Goal: Task Accomplishment & Management: Use online tool/utility

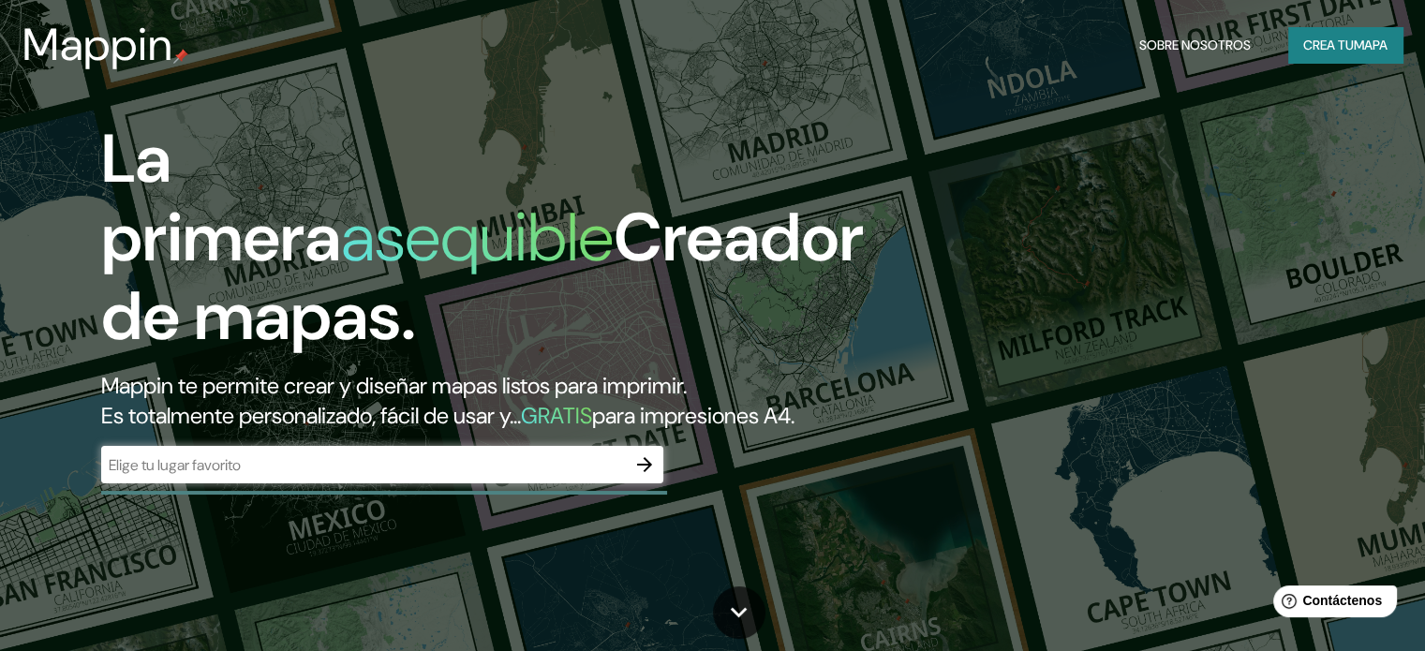
click at [375, 381] on font "Mappin te permite crear y diseñar mapas listos para imprimir." at bounding box center [394, 385] width 586 height 29
click at [647, 472] on icon "button" at bounding box center [644, 464] width 15 height 15
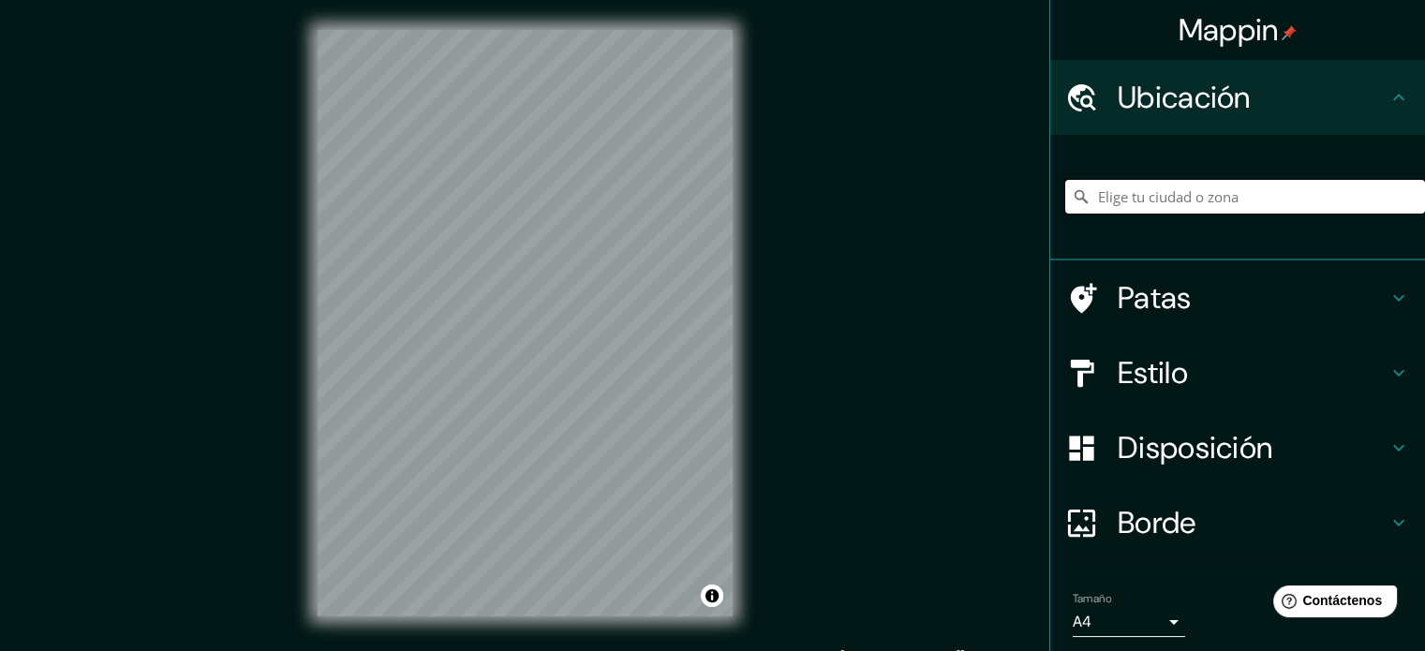
click at [1275, 197] on input "Elige tu ciudad o zona" at bounding box center [1246, 197] width 360 height 34
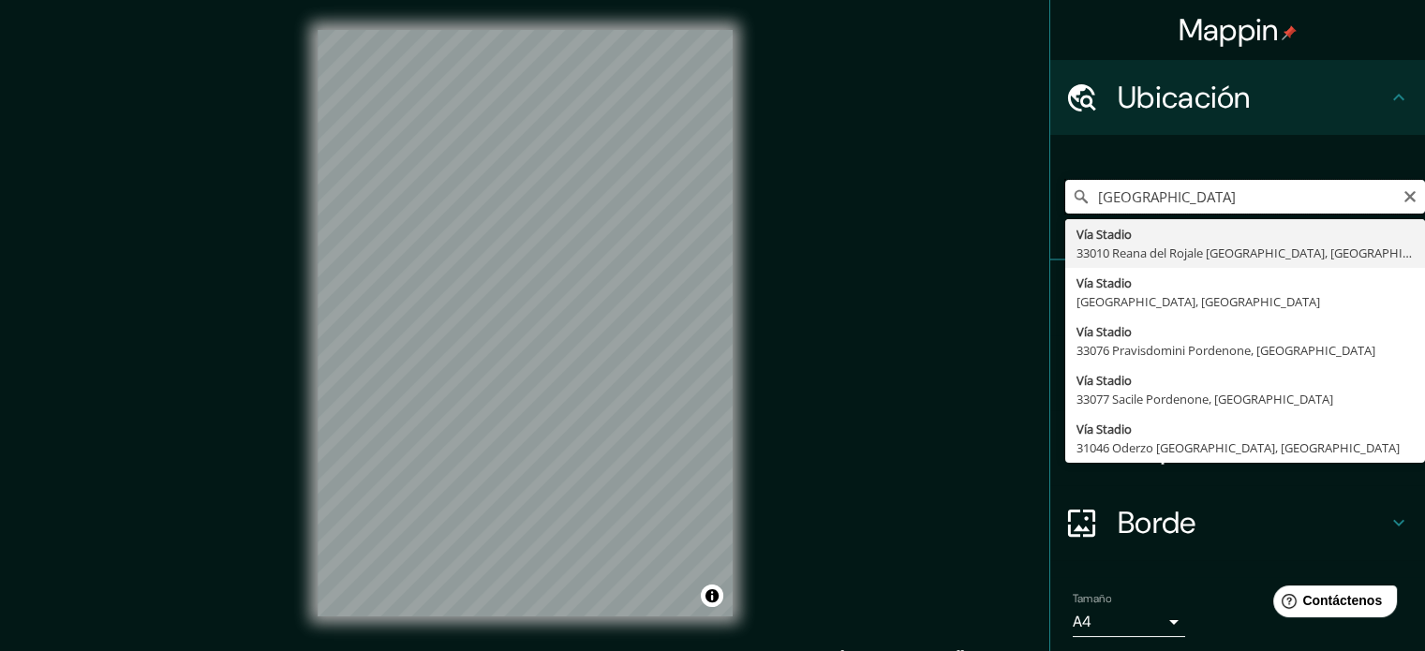
click at [1286, 196] on input "[GEOGRAPHIC_DATA]" at bounding box center [1246, 197] width 360 height 34
click at [1286, 195] on input "[GEOGRAPHIC_DATA]" at bounding box center [1246, 197] width 360 height 34
type input "[GEOGRAPHIC_DATA], [GEOGRAPHIC_DATA], [GEOGRAPHIC_DATA]"
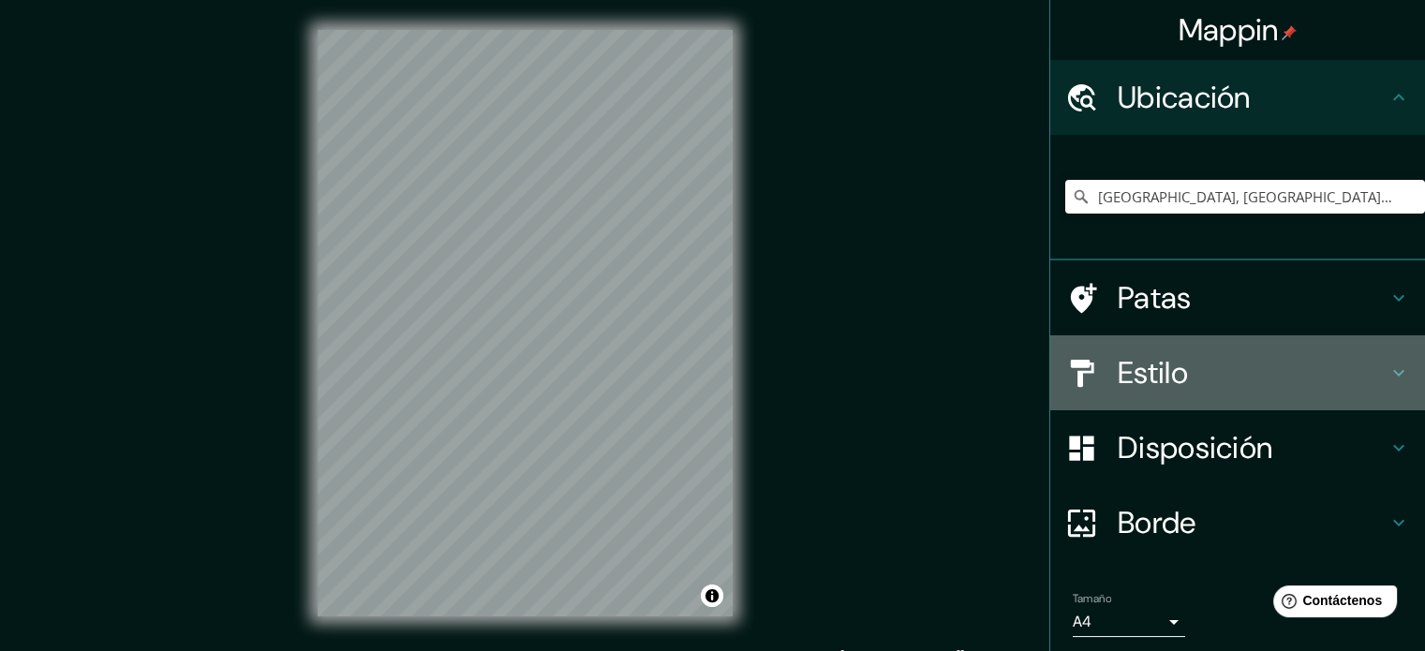
click at [1344, 372] on h4 "Estilo" at bounding box center [1253, 372] width 270 height 37
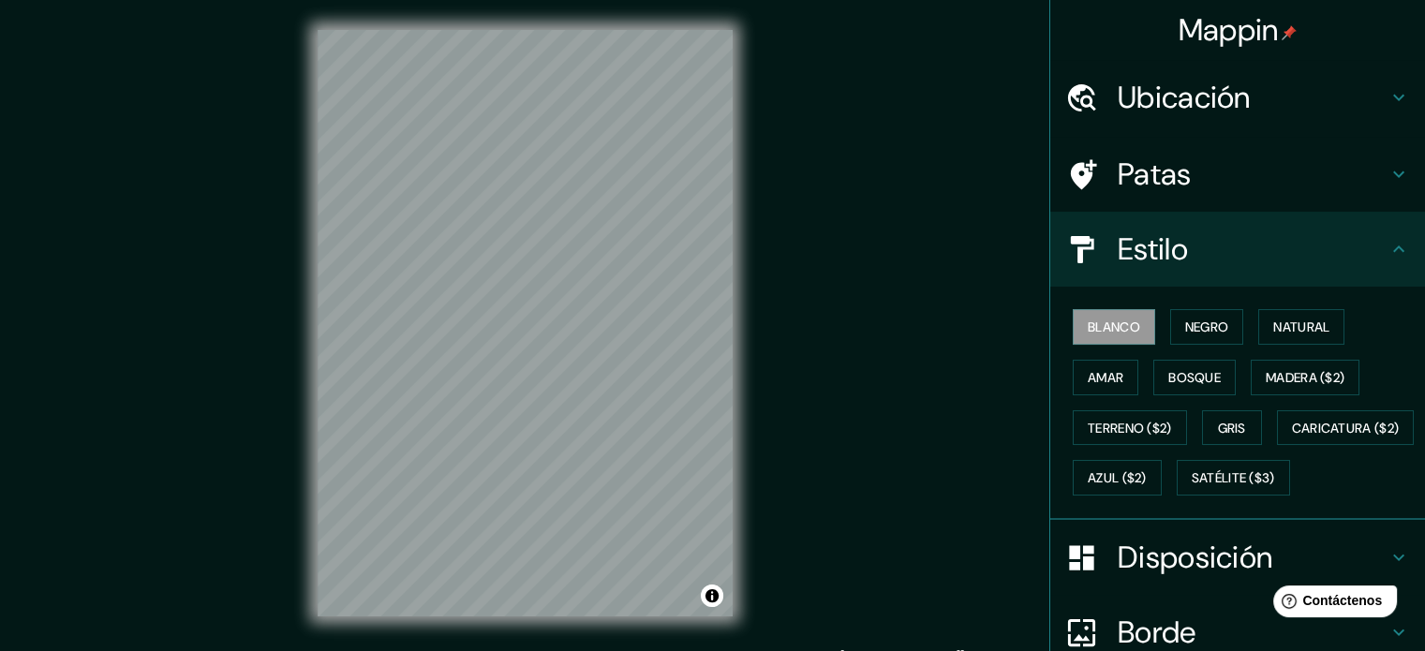
click at [1257, 260] on h4 "Estilo" at bounding box center [1253, 249] width 270 height 37
click at [1366, 168] on h4 "Patas" at bounding box center [1253, 174] width 270 height 37
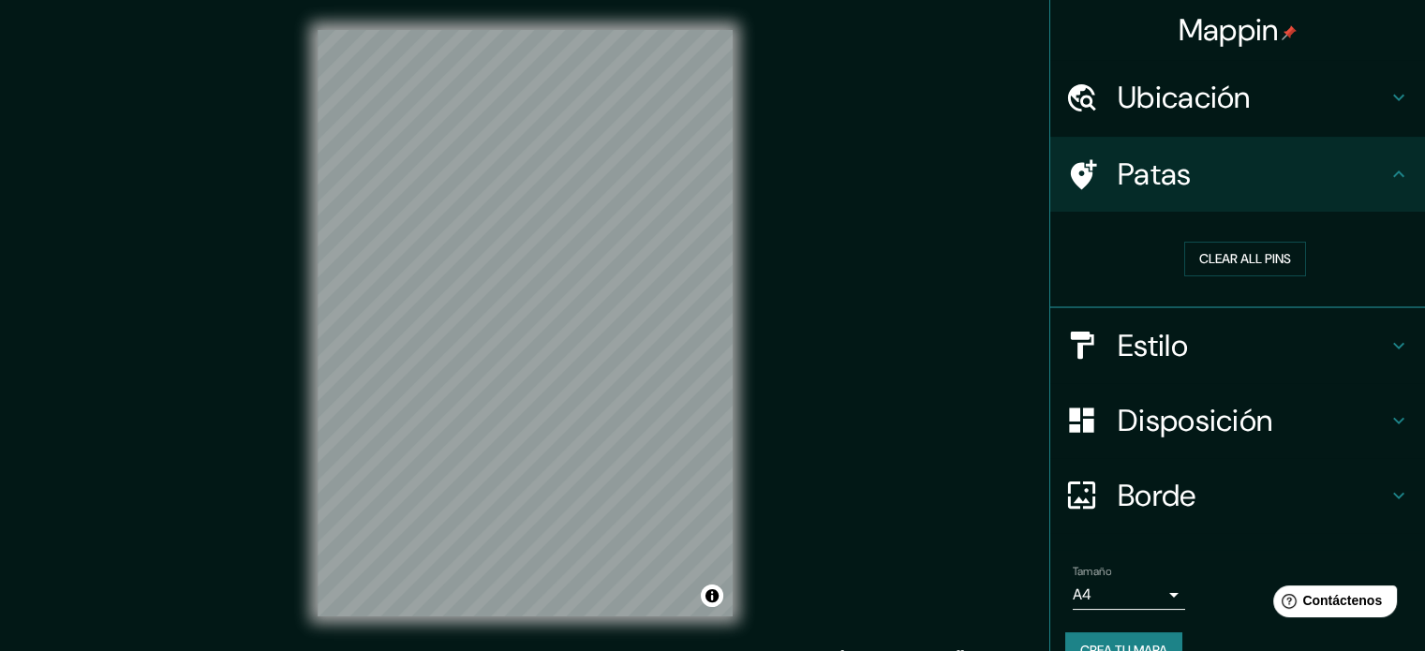
click at [1372, 186] on h4 "Patas" at bounding box center [1253, 174] width 270 height 37
click at [1388, 101] on icon at bounding box center [1399, 97] width 22 height 22
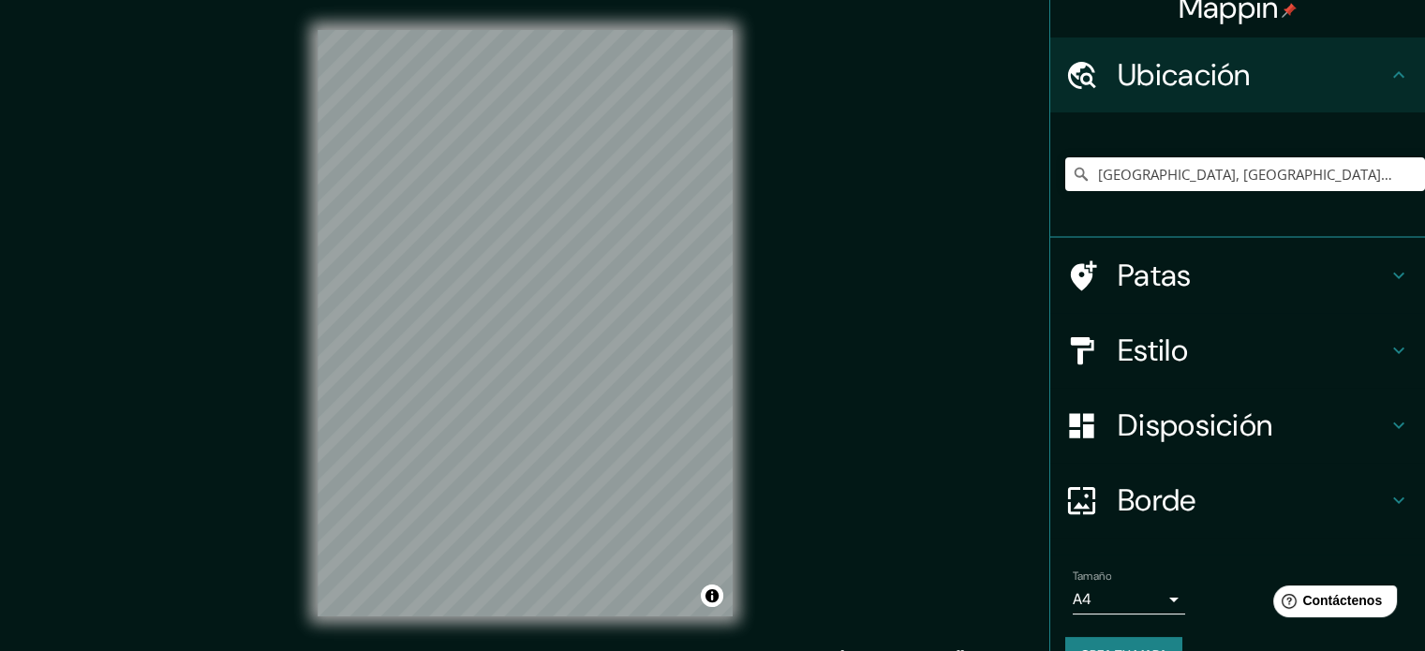
scroll to position [65, 0]
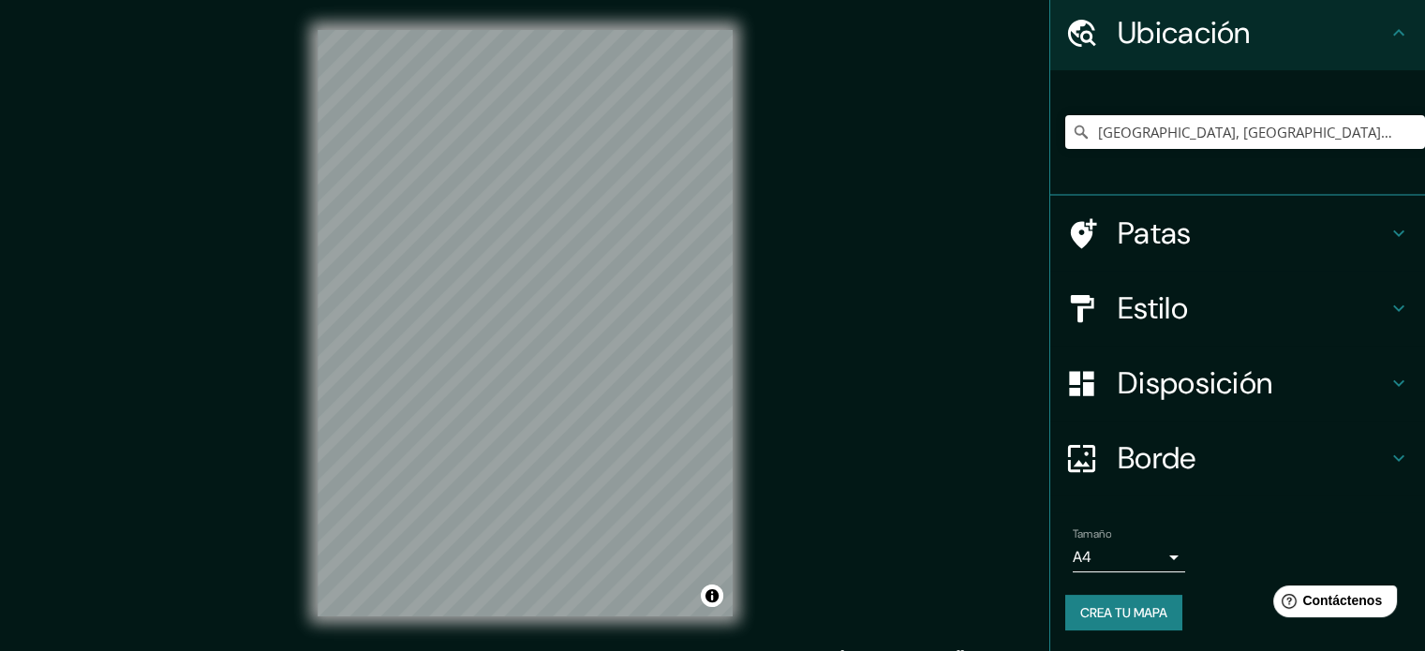
click at [1368, 378] on h4 "Disposición" at bounding box center [1253, 383] width 270 height 37
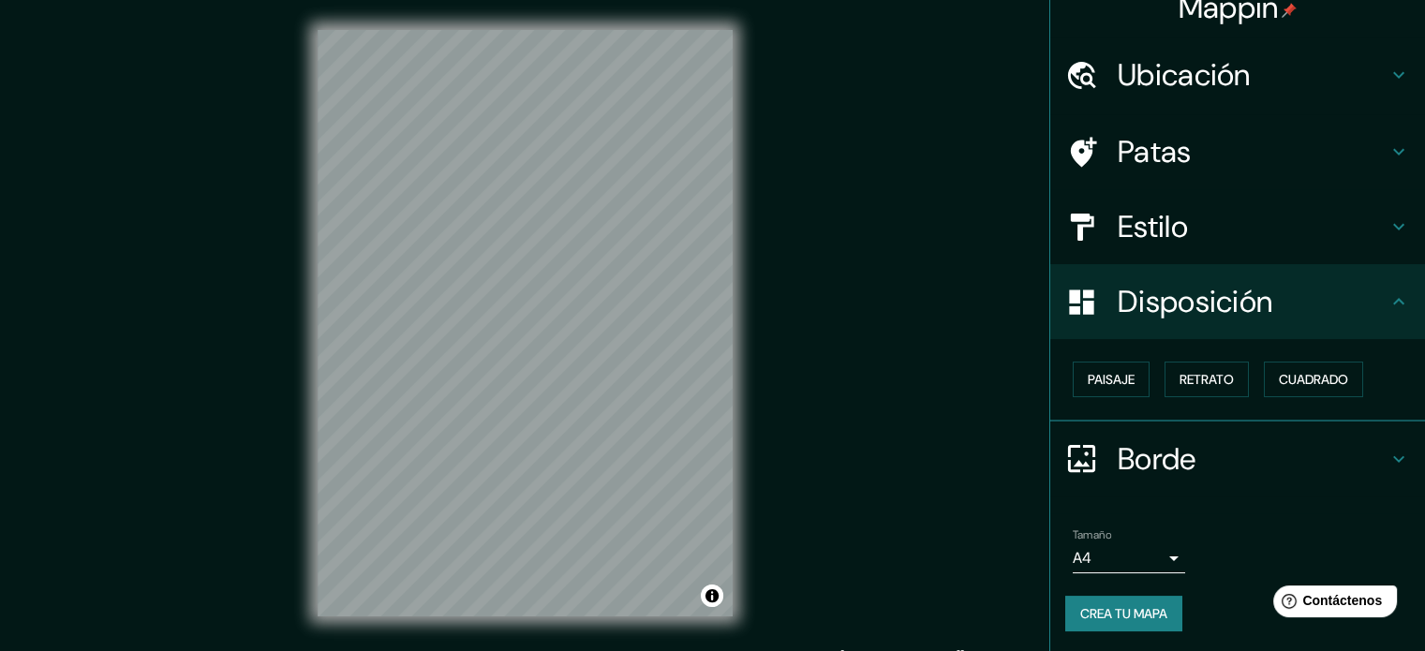
scroll to position [22, 0]
click at [1308, 458] on h4 "Borde" at bounding box center [1253, 458] width 270 height 37
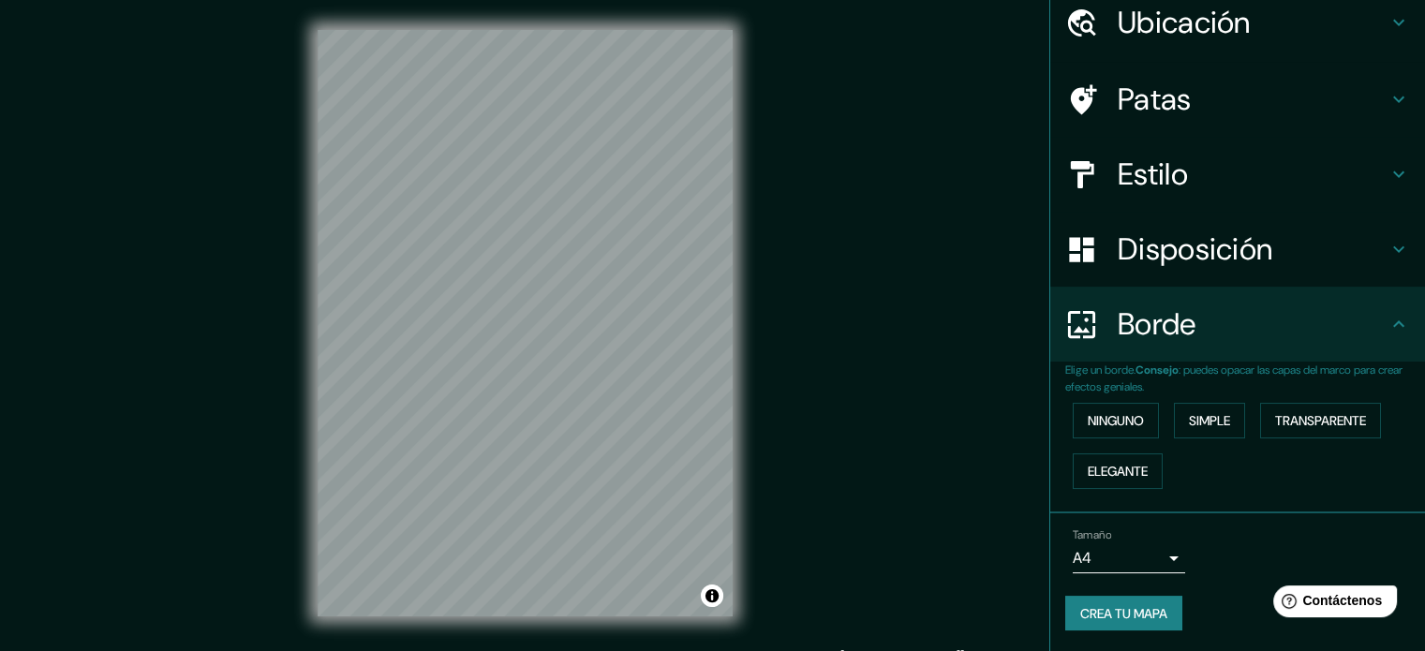
scroll to position [0, 0]
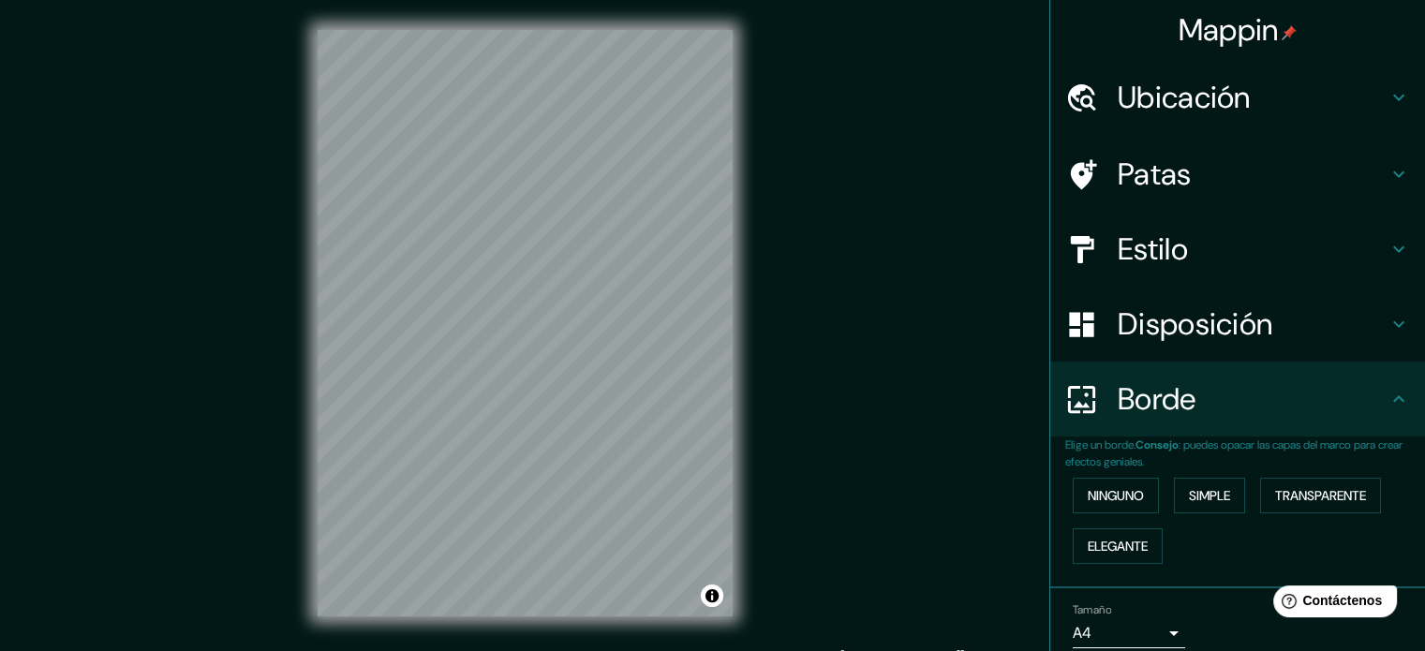
click at [991, 168] on div "Mappin Ubicación [GEOGRAPHIC_DATA], [GEOGRAPHIC_DATA], [GEOGRAPHIC_DATA] Patas …" at bounding box center [712, 338] width 1425 height 677
